Goal: Navigation & Orientation: Find specific page/section

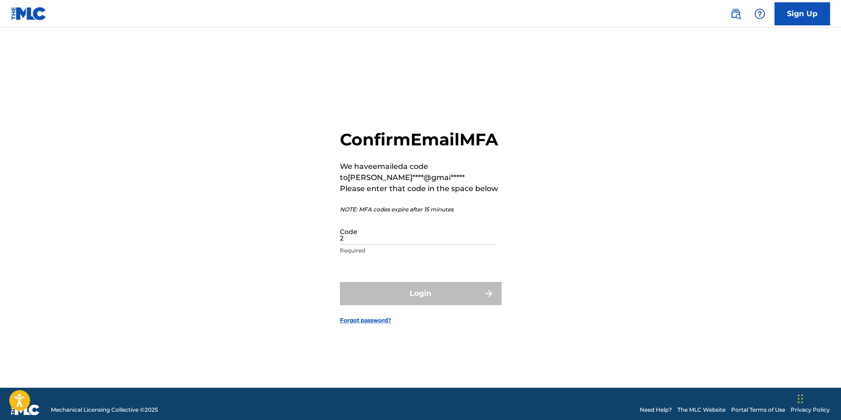
click at [435, 245] on input "2" at bounding box center [418, 231] width 156 height 26
type input "251677"
click at [340, 282] on button "Login" at bounding box center [421, 293] width 162 height 23
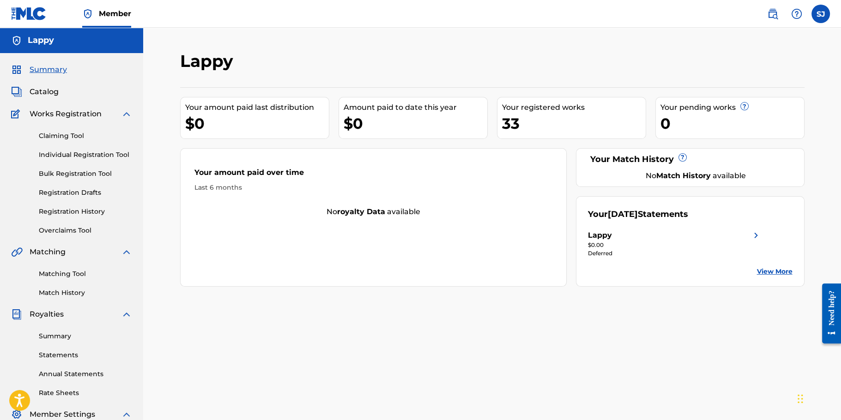
click at [47, 93] on span "Catalog" at bounding box center [44, 91] width 29 height 11
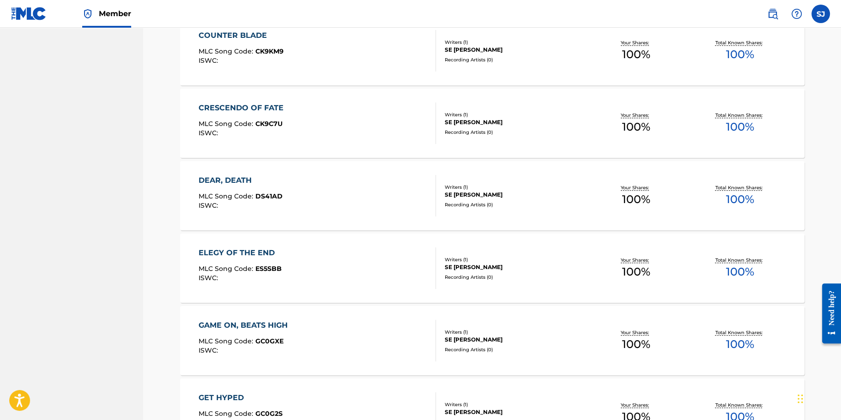
scroll to position [636, 0]
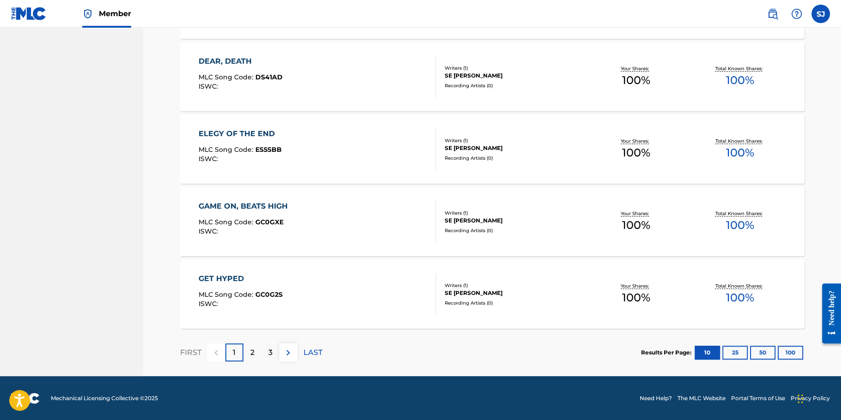
click at [259, 352] on div "2" at bounding box center [252, 353] width 18 height 18
click at [272, 351] on div "3" at bounding box center [270, 353] width 18 height 18
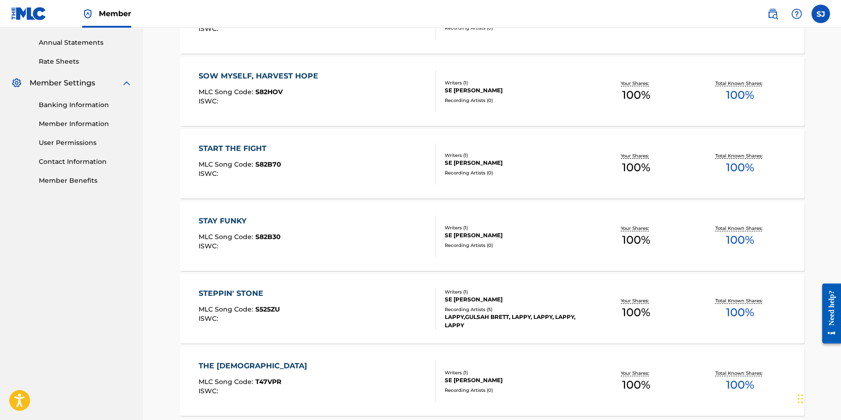
scroll to position [175, 0]
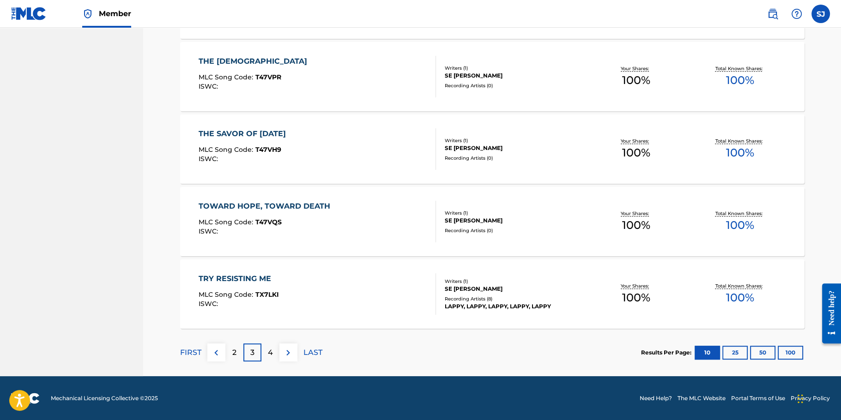
click at [266, 352] on div "4" at bounding box center [270, 353] width 18 height 18
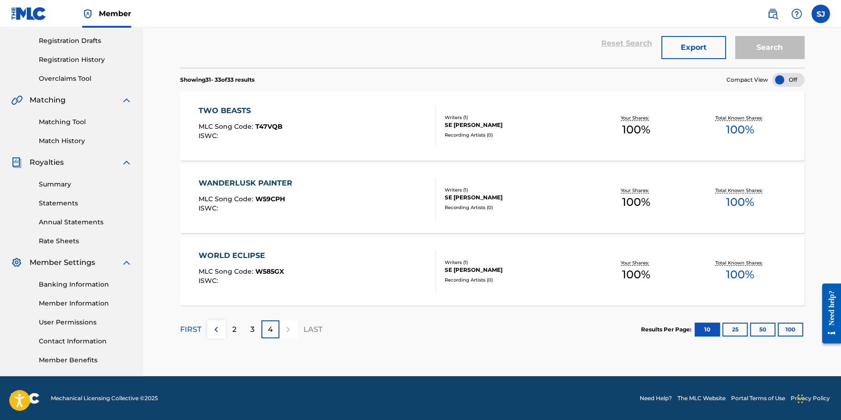
click at [259, 332] on div "3" at bounding box center [252, 330] width 18 height 18
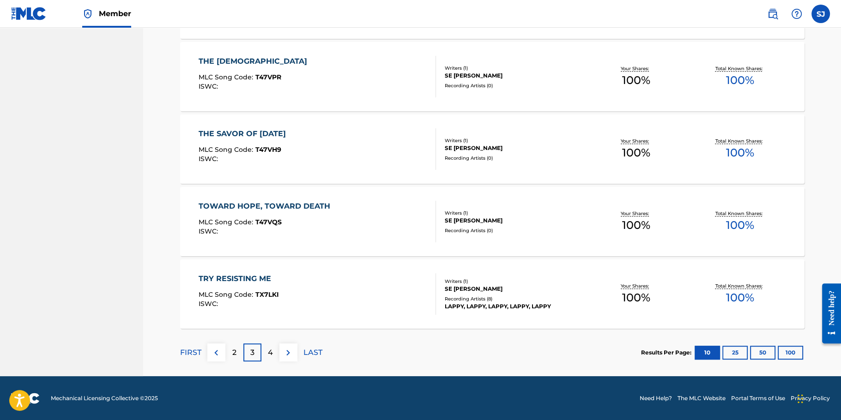
click at [238, 354] on div "2" at bounding box center [234, 353] width 18 height 18
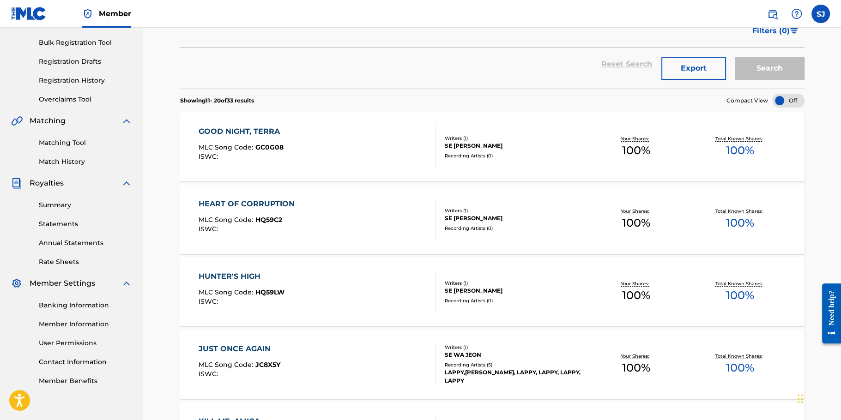
scroll to position [139, 0]
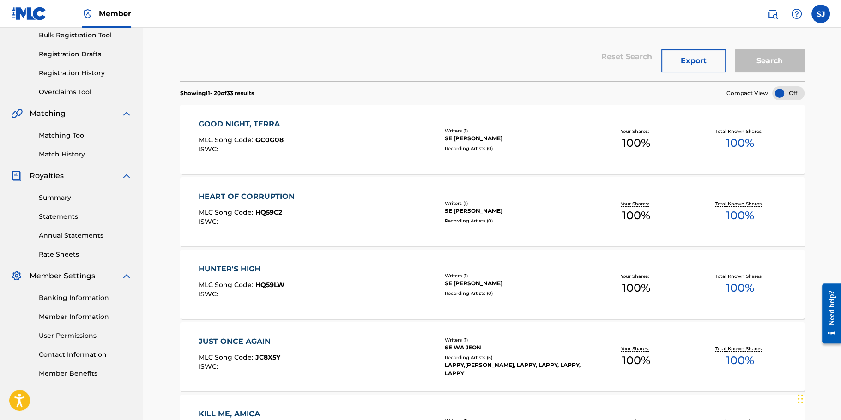
click at [55, 176] on span "Royalties" at bounding box center [47, 175] width 34 height 11
click at [55, 198] on link "Summary" at bounding box center [85, 198] width 93 height 10
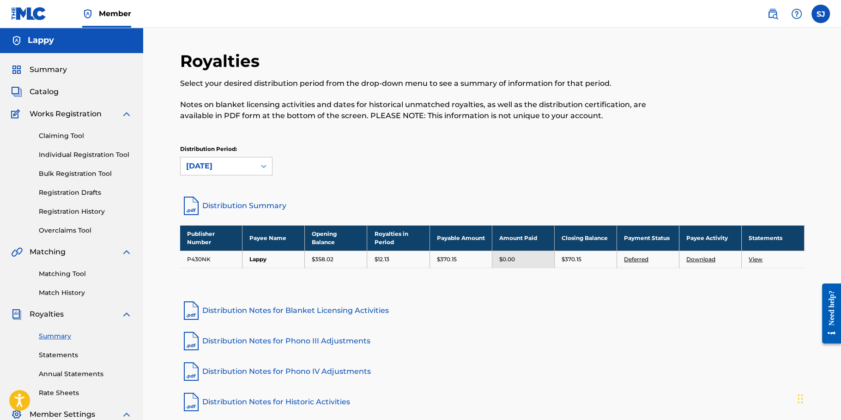
click at [316, 284] on div "Publisher Number Payee Name Opening Balance Royalties in Period Payable Amount …" at bounding box center [492, 258] width 624 height 66
click at [75, 150] on link "Individual Registration Tool" at bounding box center [85, 155] width 93 height 10
